Goal: Task Accomplishment & Management: Manage account settings

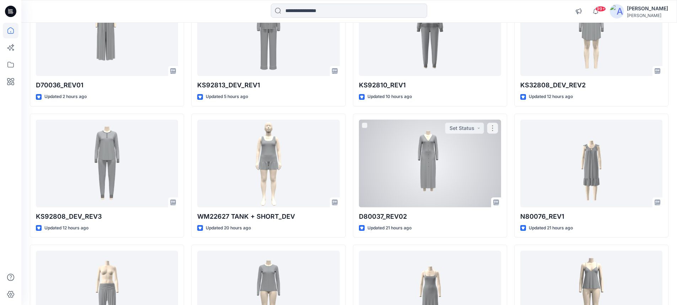
scroll to position [355, 0]
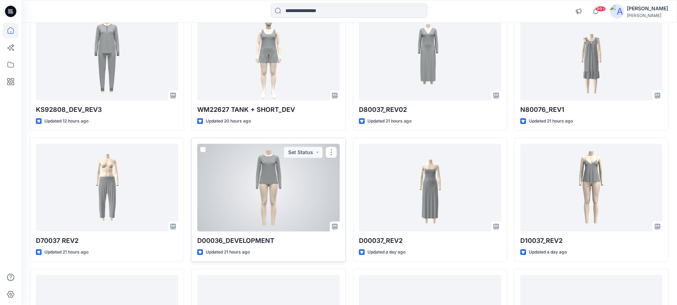
click at [267, 178] on div at bounding box center [268, 188] width 142 height 88
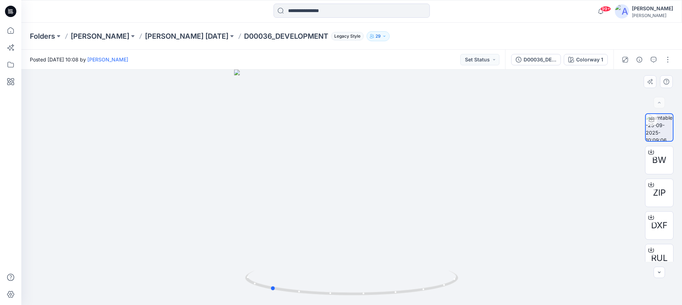
drag, startPoint x: 387, startPoint y: 294, endPoint x: 518, endPoint y: 282, distance: 132.4
click at [518, 282] on div at bounding box center [351, 188] width 661 height 236
click at [671, 61] on button "button" at bounding box center [667, 59] width 11 height 11
click at [624, 76] on p "Edit" at bounding box center [622, 75] width 9 height 7
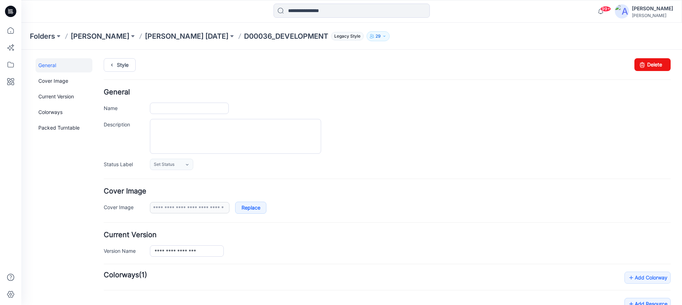
type input "**********"
drag, startPoint x: 643, startPoint y: 65, endPoint x: 394, endPoint y: 56, distance: 249.3
click at [643, 65] on link "Delete" at bounding box center [653, 64] width 36 height 13
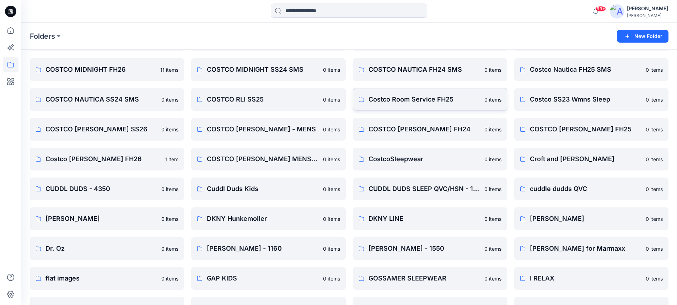
scroll to position [391, 0]
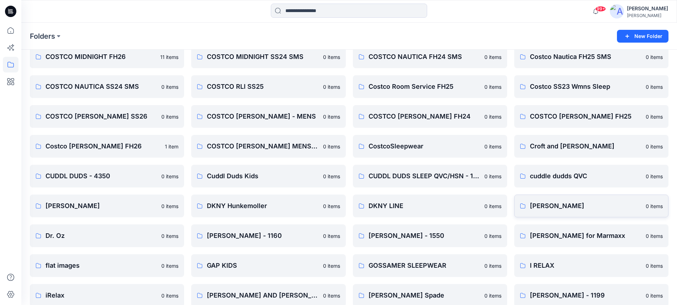
click at [543, 205] on p "[PERSON_NAME]" at bounding box center [586, 206] width 112 height 10
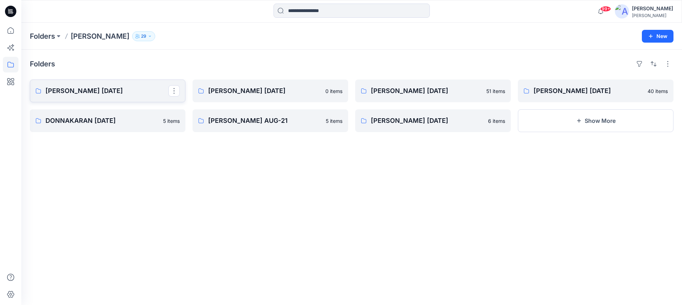
click at [102, 91] on p "[PERSON_NAME] [DATE]" at bounding box center [106, 91] width 123 height 10
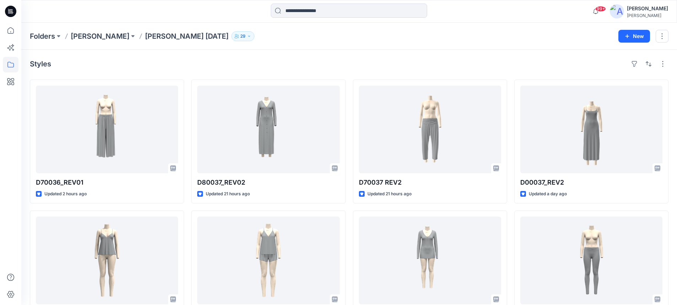
click at [156, 37] on p "[PERSON_NAME] [DATE]" at bounding box center [187, 36] width 84 height 10
click at [117, 37] on p "[PERSON_NAME]" at bounding box center [100, 36] width 59 height 10
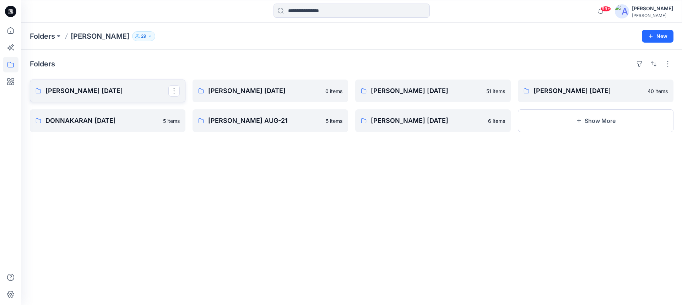
click at [97, 91] on p "DONNA KARAN Nov 25" at bounding box center [106, 91] width 123 height 10
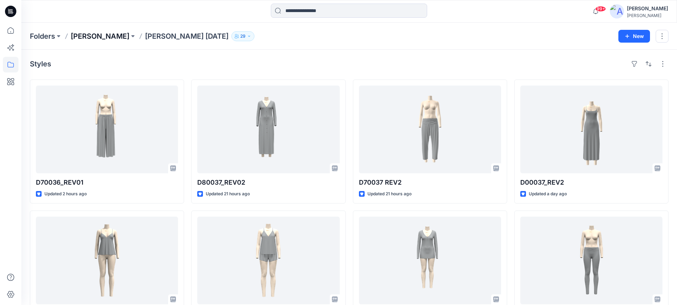
click at [112, 37] on p "DONNA KARAN" at bounding box center [100, 36] width 59 height 10
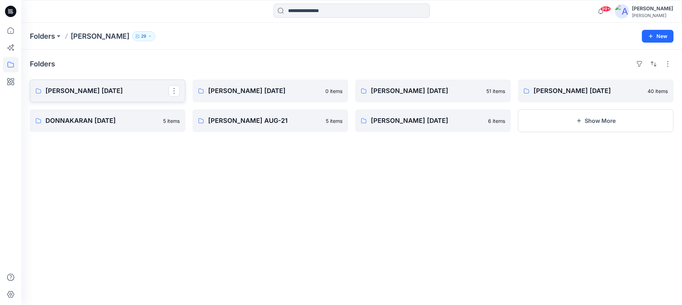
click at [93, 92] on p "DONNA KARAN Nov 25" at bounding box center [106, 91] width 123 height 10
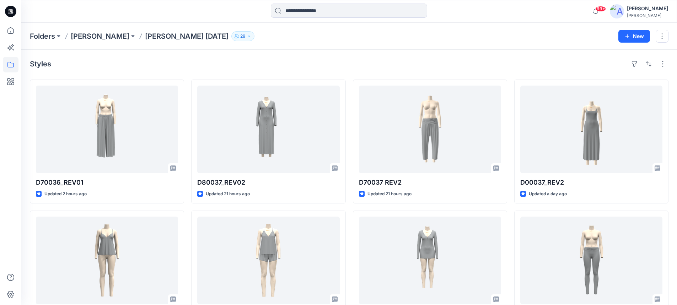
click at [14, 13] on icon at bounding box center [10, 11] width 11 height 11
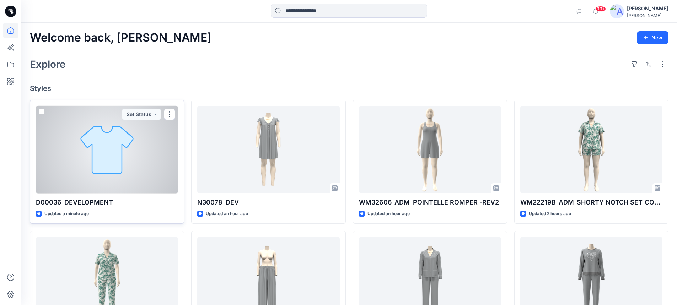
click at [148, 172] on div at bounding box center [107, 150] width 142 height 88
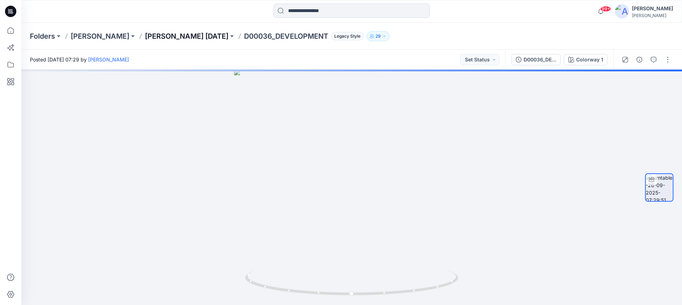
click at [206, 36] on p "DONNA KARAN Nov 25" at bounding box center [187, 36] width 84 height 10
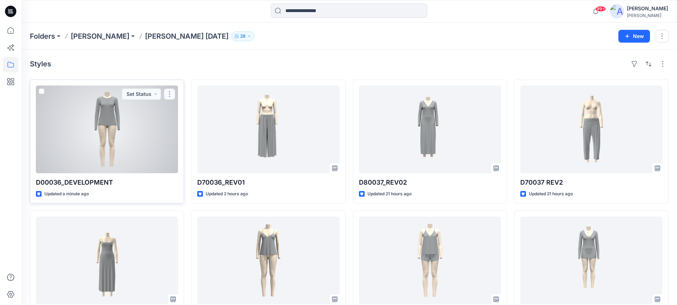
click at [170, 94] on button "button" at bounding box center [169, 93] width 11 height 11
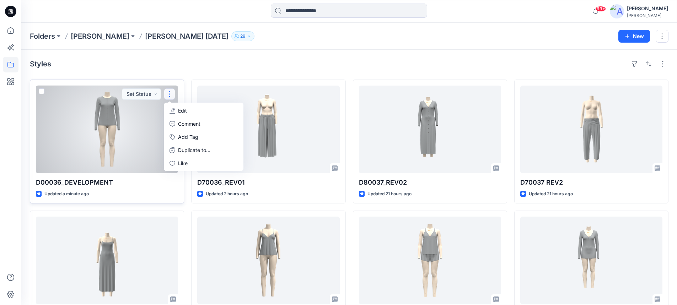
click at [181, 109] on p "Edit" at bounding box center [182, 110] width 9 height 7
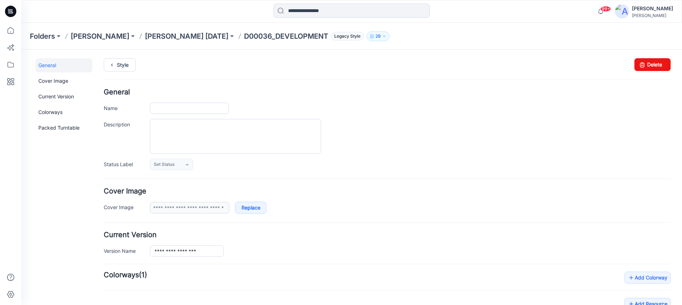
type input "**********"
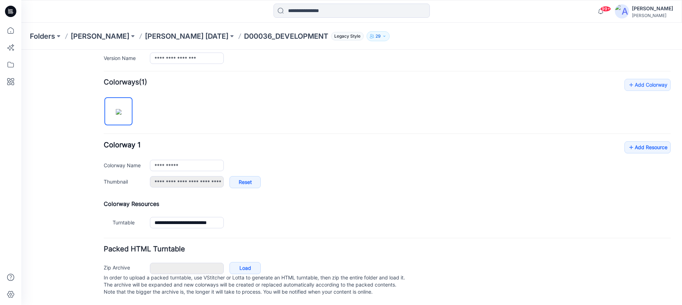
scroll to position [200, 0]
click at [630, 141] on link "Add Resource" at bounding box center [648, 147] width 46 height 12
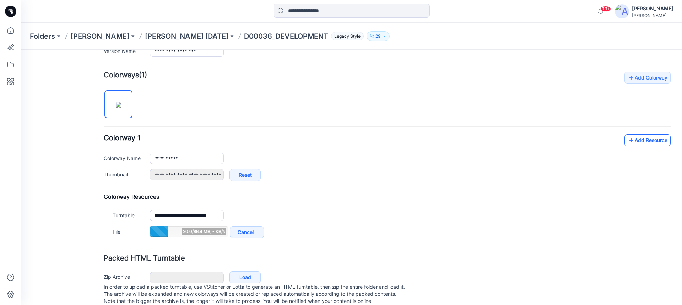
click at [646, 140] on link "Add Resource" at bounding box center [648, 140] width 46 height 12
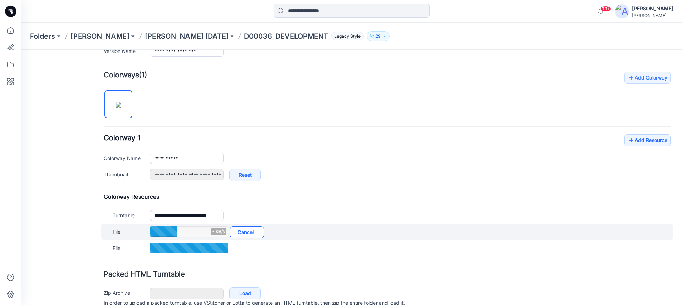
click at [242, 232] on link "Cancel" at bounding box center [247, 232] width 34 height 12
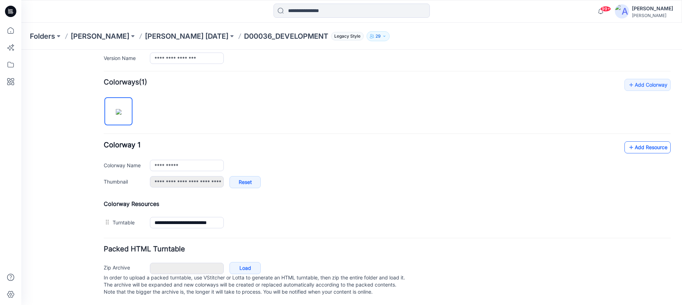
click at [640, 143] on link "Add Resource" at bounding box center [648, 147] width 46 height 12
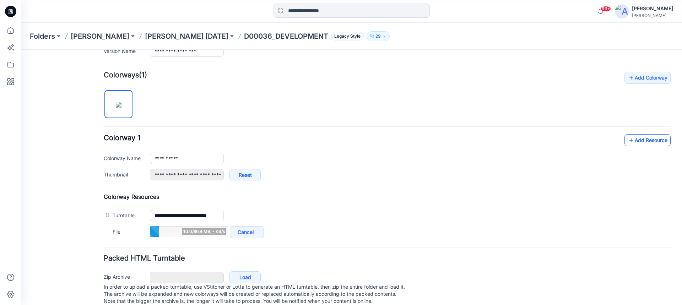
click at [633, 140] on link "Add Resource" at bounding box center [648, 140] width 46 height 12
click at [635, 141] on link "Add Resource" at bounding box center [648, 140] width 46 height 12
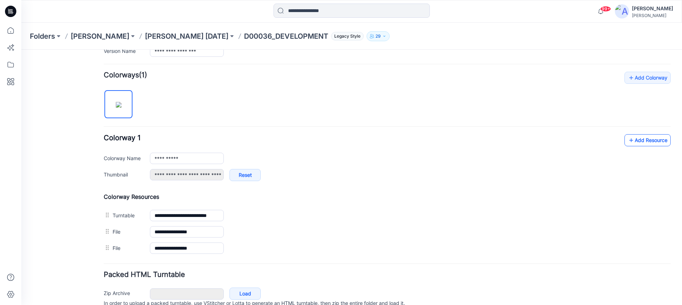
click at [637, 140] on link "Add Resource" at bounding box center [648, 140] width 46 height 12
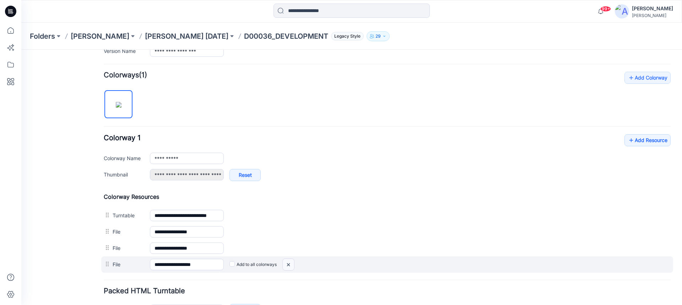
click at [290, 265] on img at bounding box center [288, 265] width 11 height 12
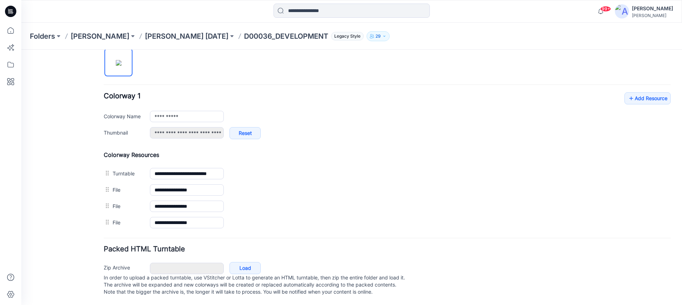
scroll to position [249, 0]
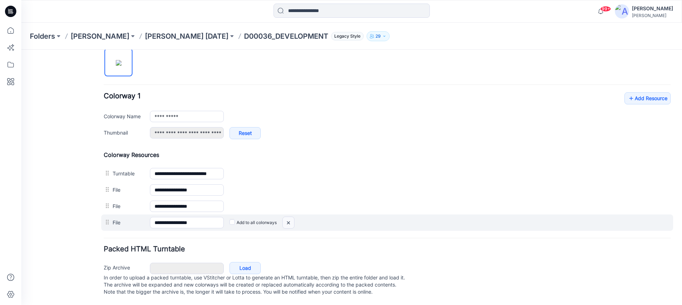
click at [291, 217] on img at bounding box center [288, 223] width 11 height 12
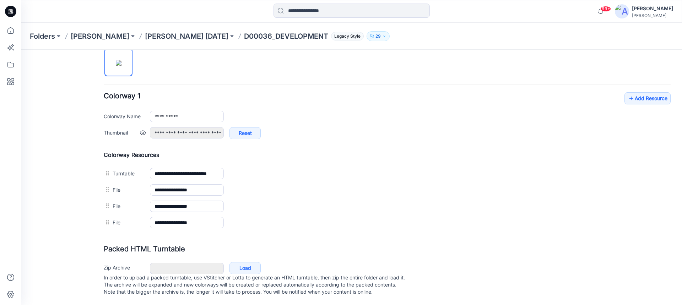
scroll to position [233, 0]
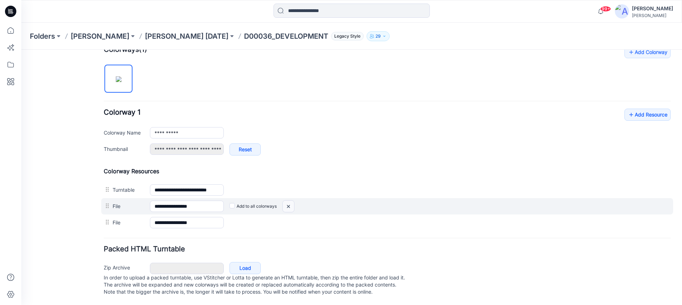
drag, startPoint x: 291, startPoint y: 201, endPoint x: 387, endPoint y: 60, distance: 170.7
click at [291, 201] on img at bounding box center [288, 207] width 11 height 12
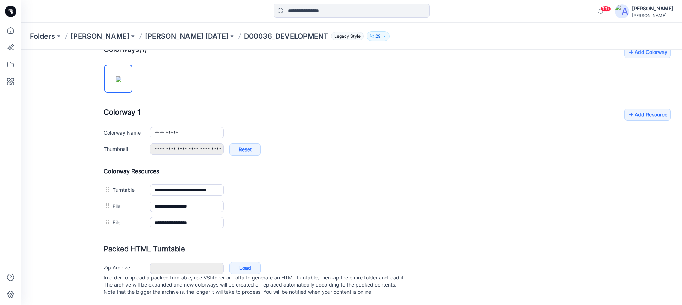
scroll to position [216, 0]
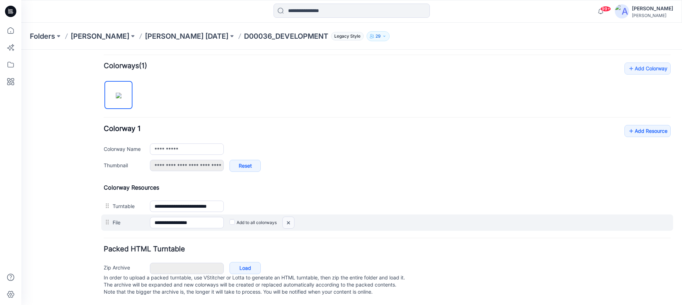
click at [290, 217] on img at bounding box center [288, 223] width 11 height 12
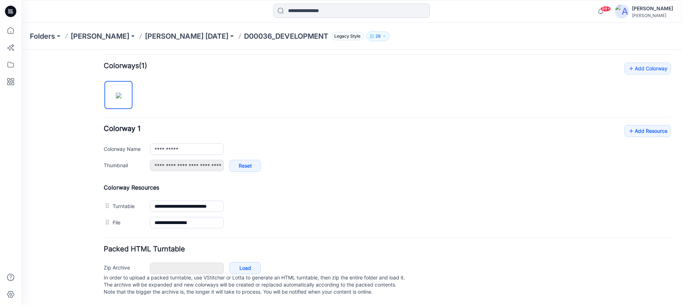
scroll to position [200, 0]
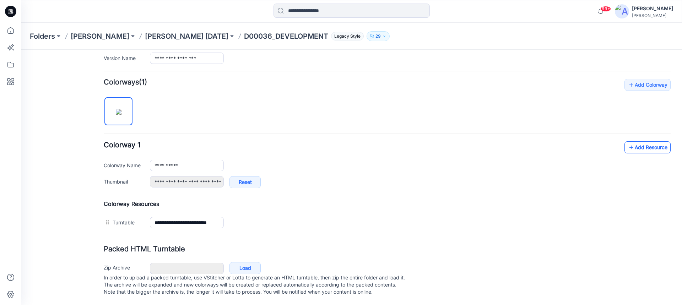
click at [628, 143] on icon at bounding box center [631, 147] width 7 height 11
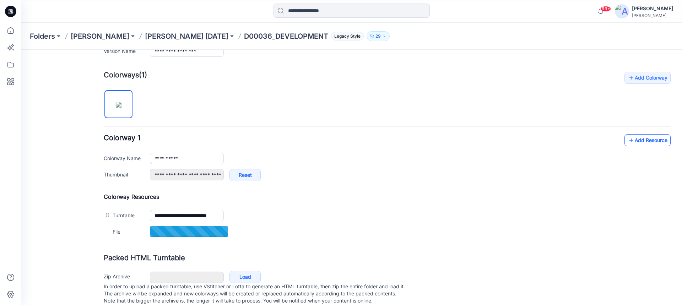
click at [632, 139] on link "Add Resource" at bounding box center [648, 140] width 46 height 12
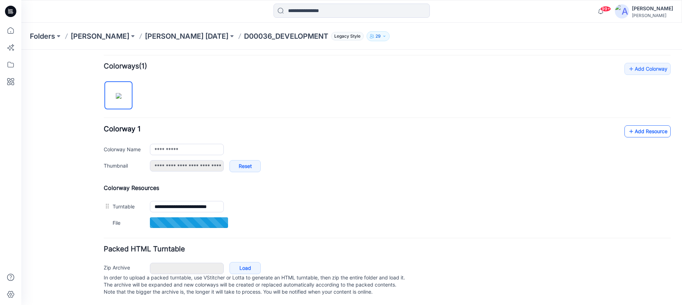
scroll to position [216, 0]
click at [628, 125] on icon at bounding box center [631, 130] width 7 height 11
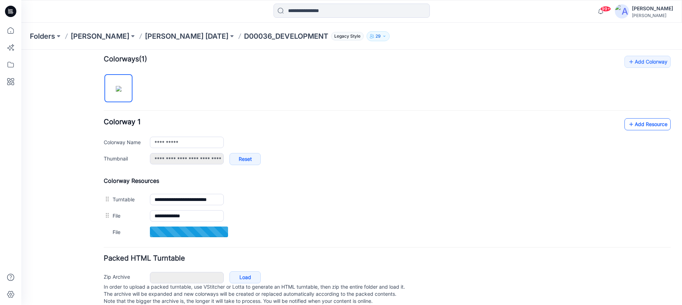
click at [634, 124] on link "Add Resource" at bounding box center [648, 124] width 46 height 12
click at [650, 125] on link "Add Resource" at bounding box center [648, 124] width 46 height 12
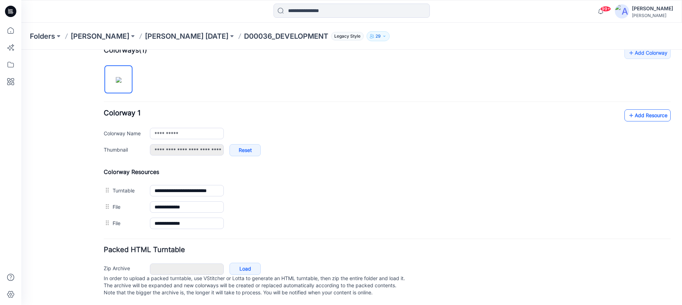
scroll to position [233, 0]
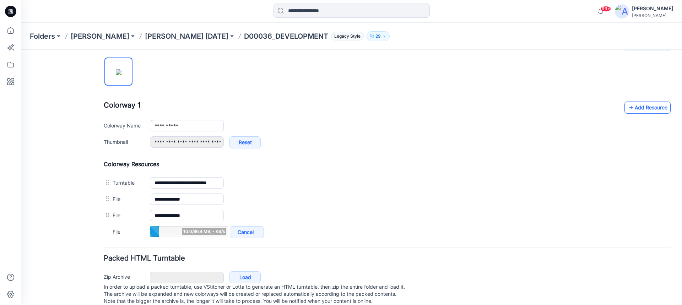
click at [649, 110] on link "Add Resource" at bounding box center [648, 108] width 46 height 12
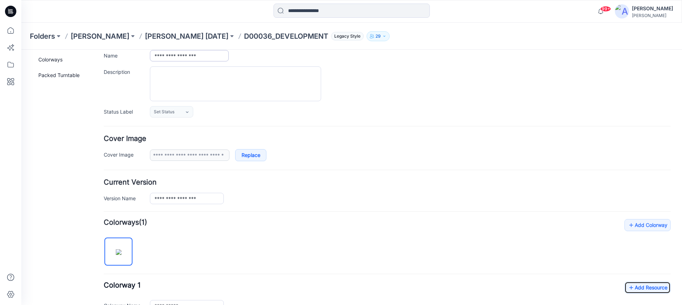
scroll to position [0, 0]
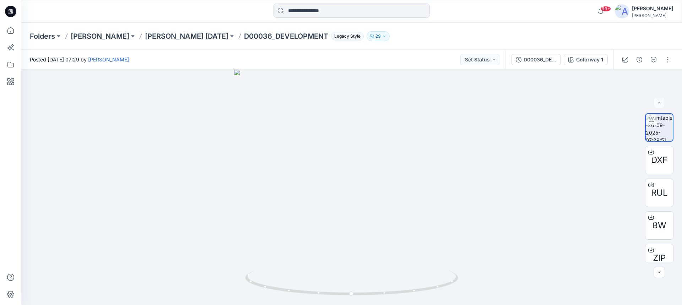
click at [12, 11] on icon at bounding box center [10, 11] width 11 height 11
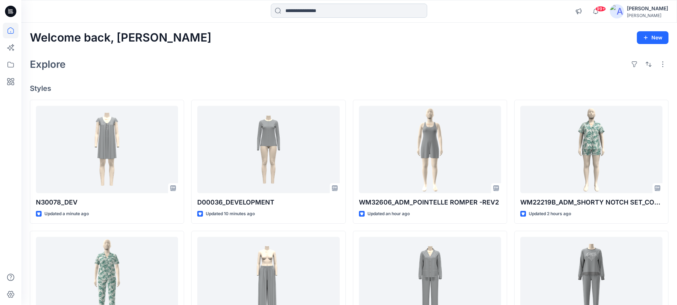
click at [306, 7] on input at bounding box center [349, 11] width 156 height 14
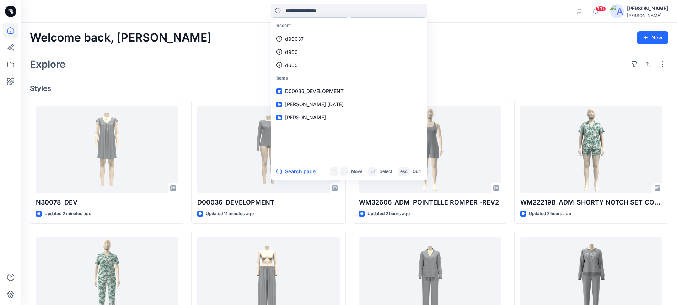
paste input "*******"
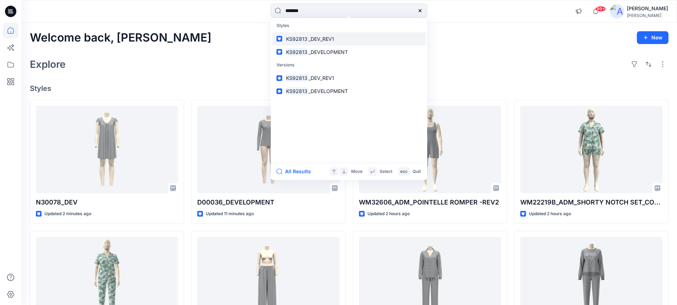
type input "*******"
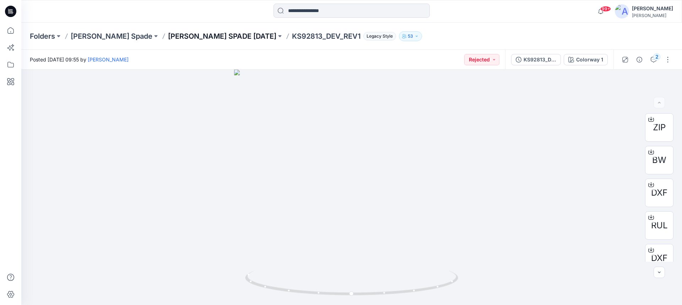
click at [174, 36] on p "[PERSON_NAME] SPADE [DATE]" at bounding box center [222, 36] width 108 height 10
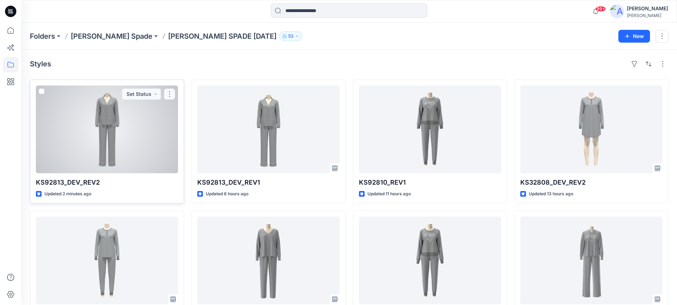
click at [171, 96] on button "button" at bounding box center [169, 93] width 11 height 11
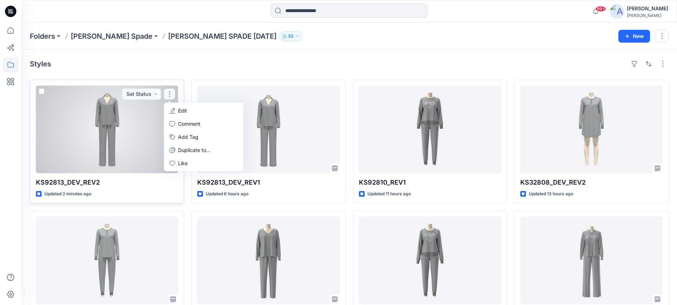
click at [182, 112] on p "Edit" at bounding box center [182, 110] width 9 height 7
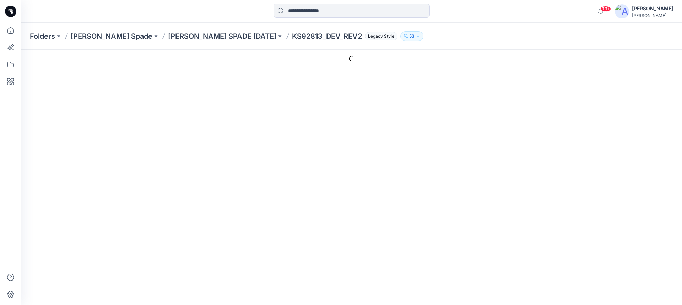
type input "**********"
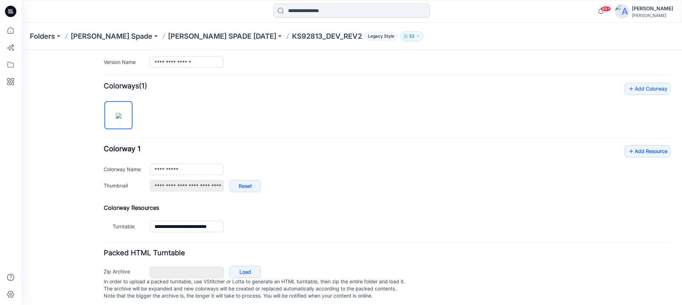
scroll to position [200, 0]
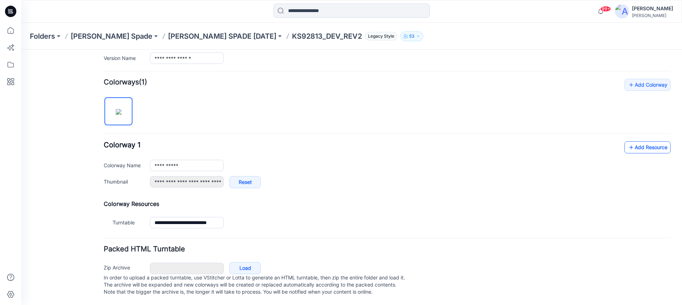
click at [642, 142] on link "Add Resource" at bounding box center [648, 147] width 46 height 12
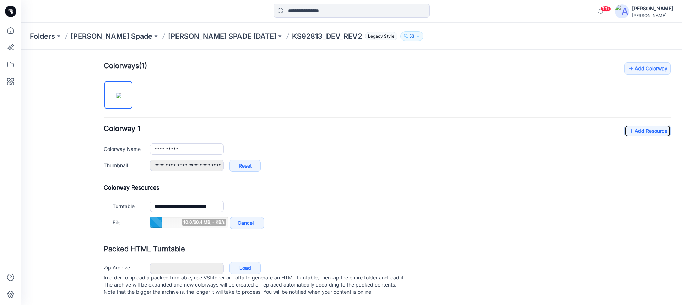
scroll to position [216, 0]
click at [628, 129] on icon at bounding box center [631, 130] width 7 height 11
click at [642, 126] on link "Add Resource" at bounding box center [648, 131] width 46 height 12
click at [198, 69] on div "**********" at bounding box center [387, 147] width 567 height 168
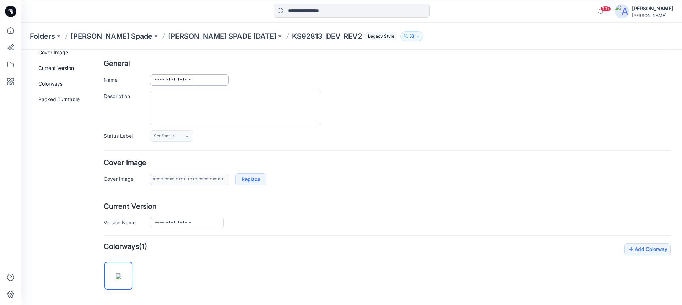
scroll to position [0, 0]
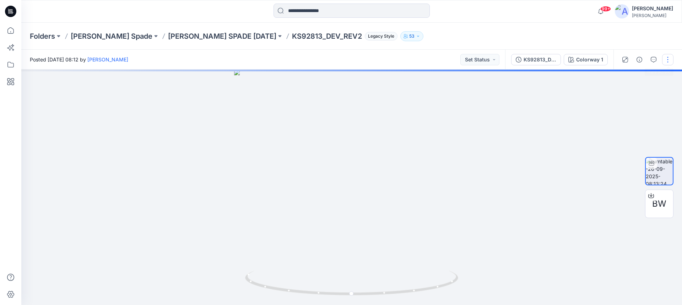
click at [666, 61] on button "button" at bounding box center [667, 59] width 11 height 11
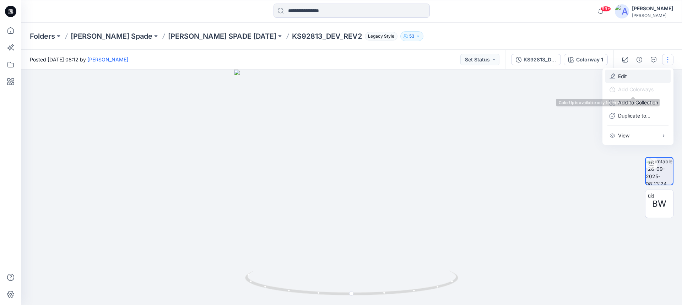
click at [621, 78] on p "Edit" at bounding box center [622, 75] width 9 height 7
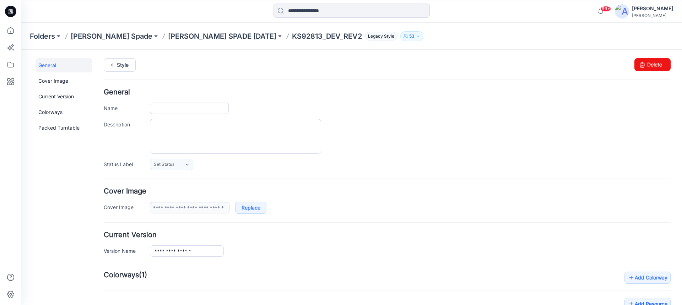
type input "**********"
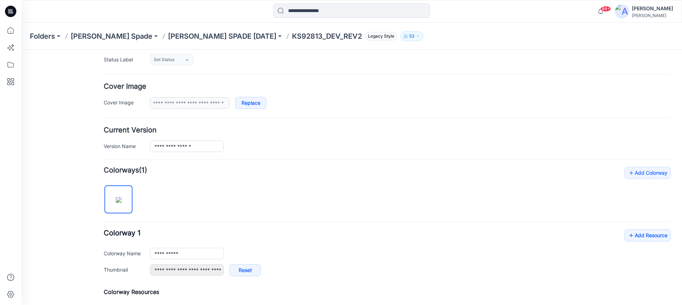
scroll to position [107, 0]
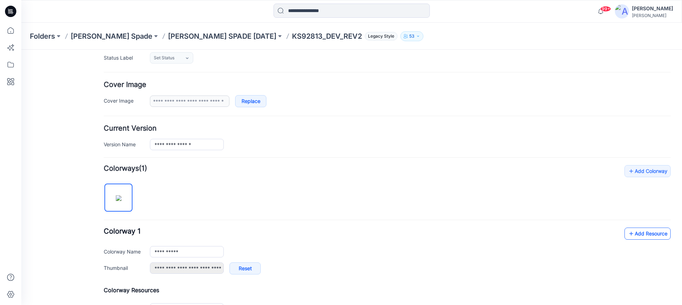
click at [635, 231] on link "Add Resource" at bounding box center [648, 234] width 46 height 12
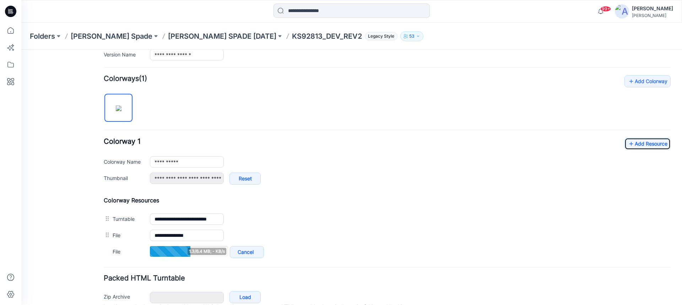
scroll to position [213, 0]
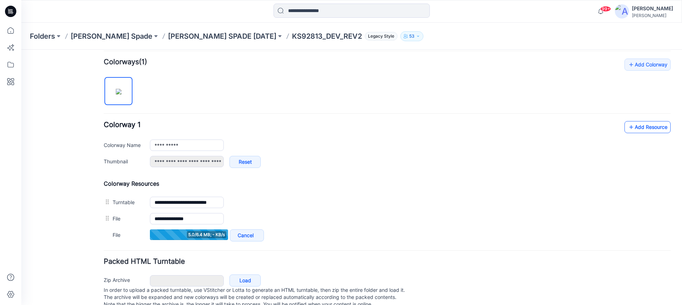
click at [634, 127] on link "Add Resource" at bounding box center [648, 127] width 46 height 12
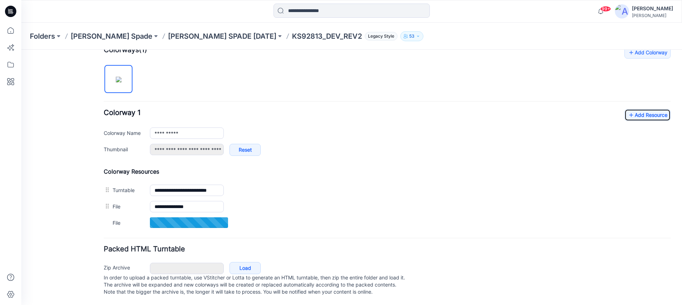
scroll to position [232, 0]
click at [639, 109] on link "Add Resource" at bounding box center [648, 115] width 46 height 12
click at [640, 109] on link "Add Resource" at bounding box center [648, 115] width 46 height 12
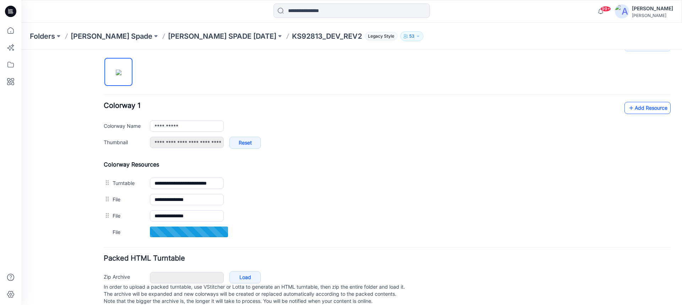
click at [635, 109] on link "Add Resource" at bounding box center [648, 108] width 46 height 12
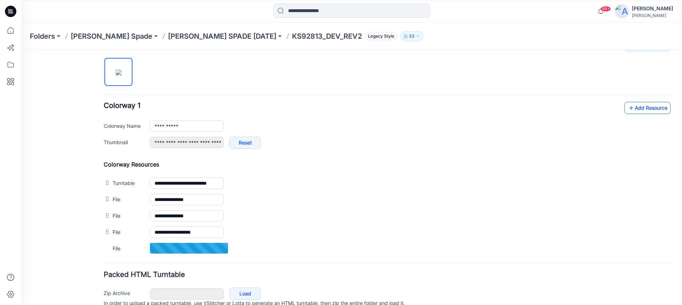
click at [640, 109] on link "Add Resource" at bounding box center [648, 108] width 46 height 12
click at [645, 108] on link "Add Resource" at bounding box center [648, 108] width 46 height 12
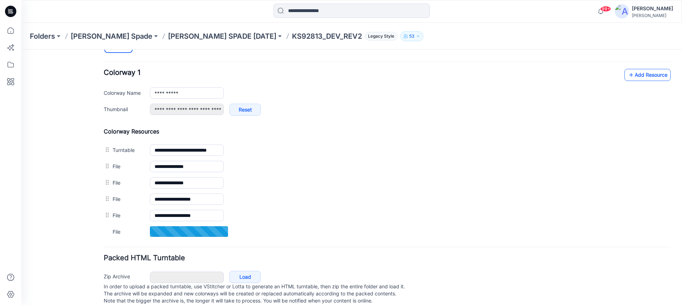
click at [637, 74] on link "Add Resource" at bounding box center [648, 75] width 46 height 12
click at [636, 77] on link "Add Resource" at bounding box center [648, 75] width 46 height 12
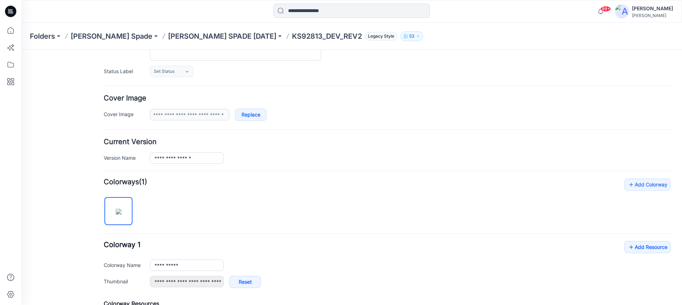
scroll to position [49, 0]
